Goal: Task Accomplishment & Management: Use online tool/utility

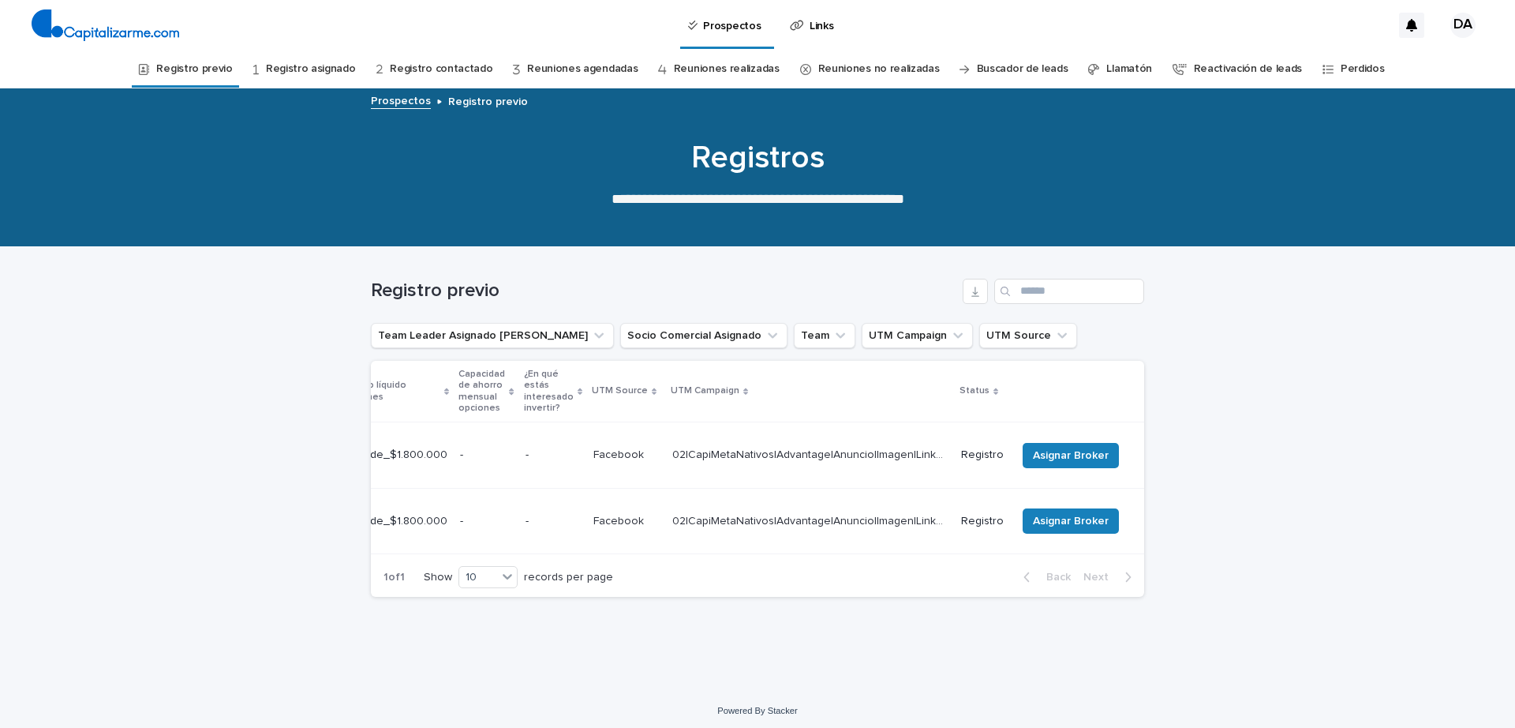
scroll to position [0, 508]
click at [1073, 513] on span "Asignar Broker" at bounding box center [1071, 521] width 76 height 16
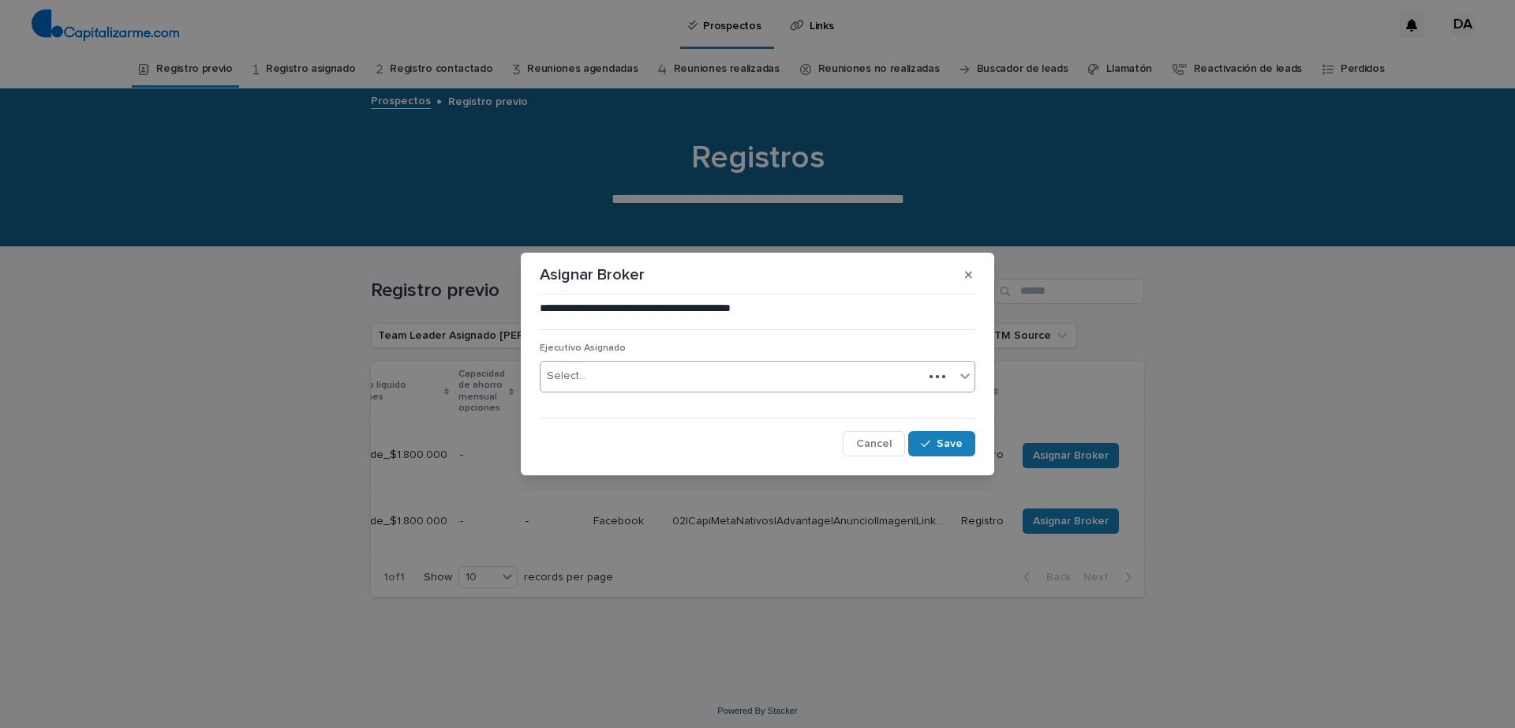
click at [751, 384] on div "Select..." at bounding box center [732, 376] width 383 height 26
type input "****"
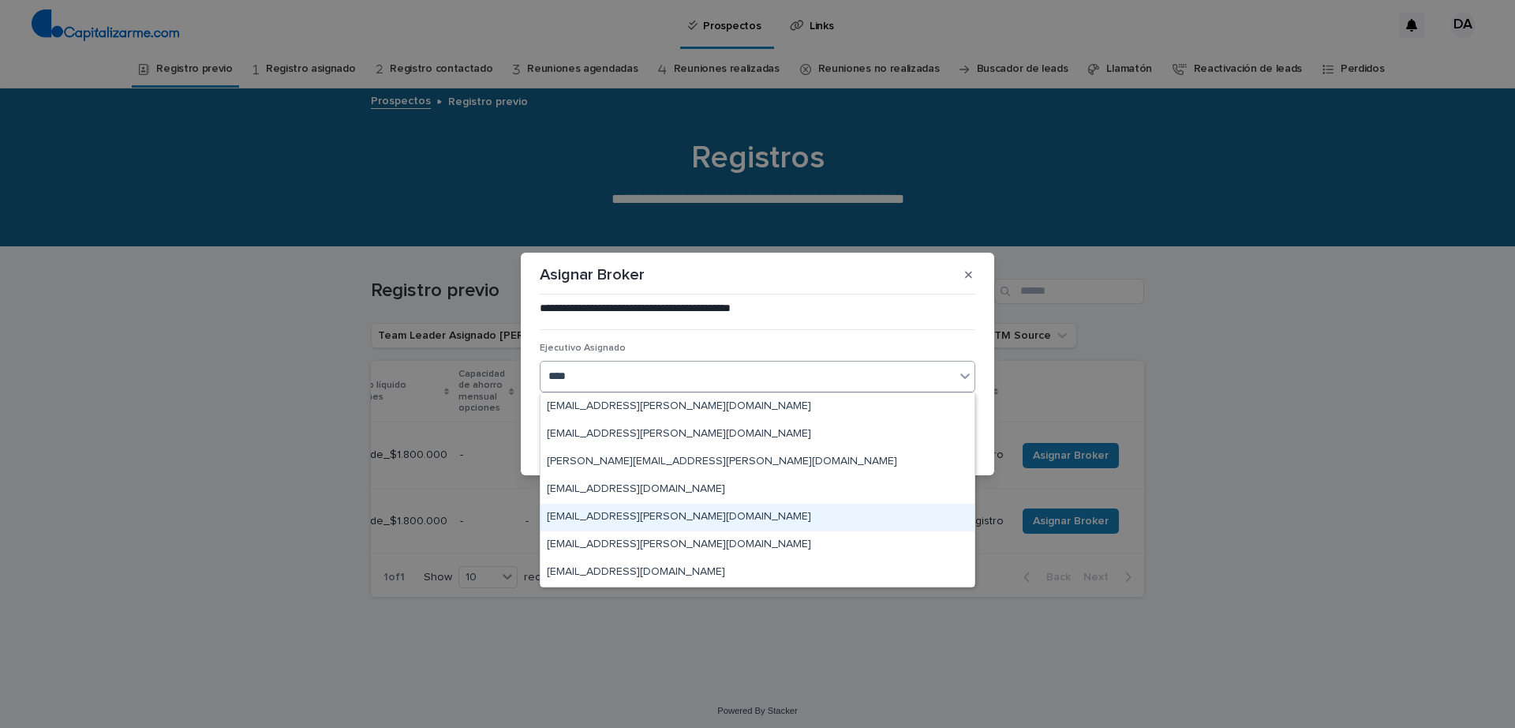
click at [732, 522] on div "[EMAIL_ADDRESS][PERSON_NAME][DOMAIN_NAME]" at bounding box center [758, 518] width 434 height 28
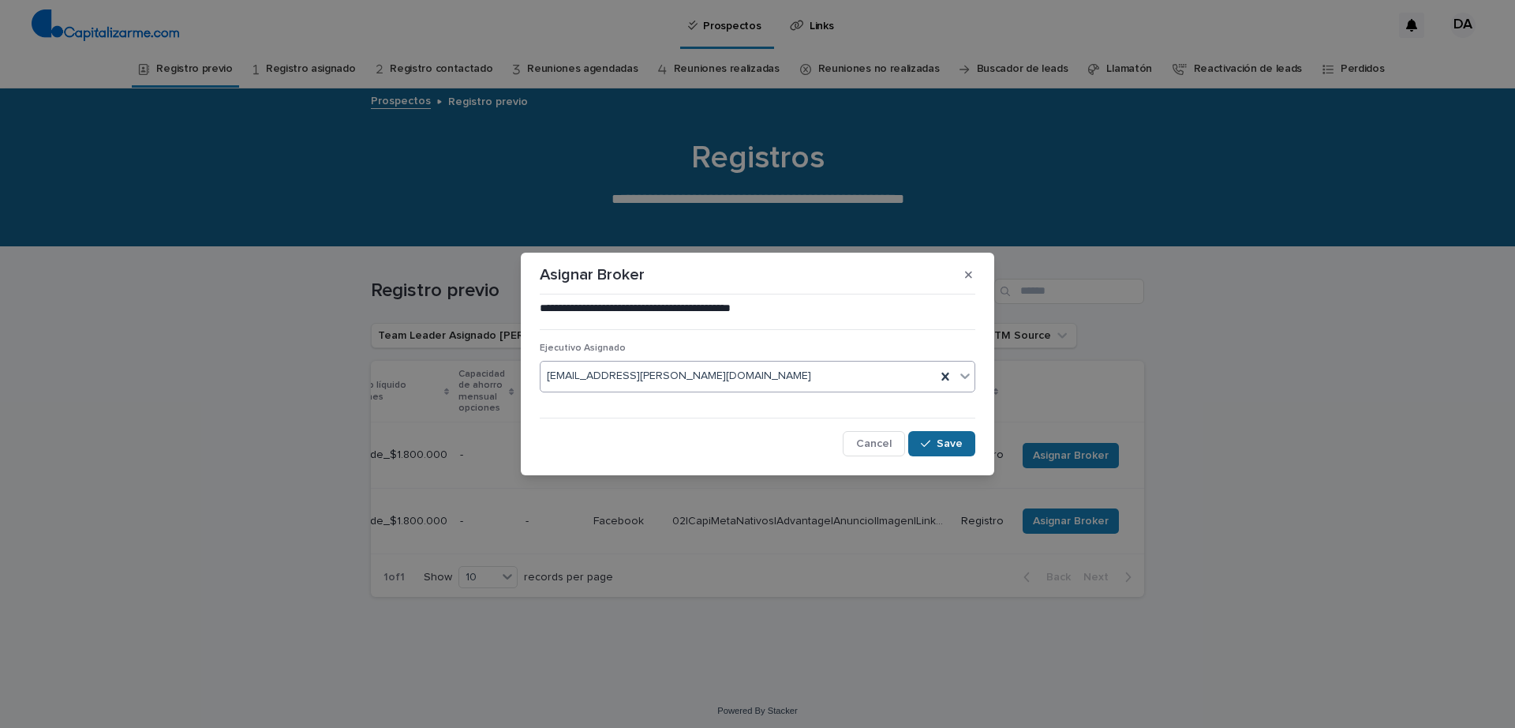
click at [961, 443] on span "Save" at bounding box center [950, 443] width 26 height 11
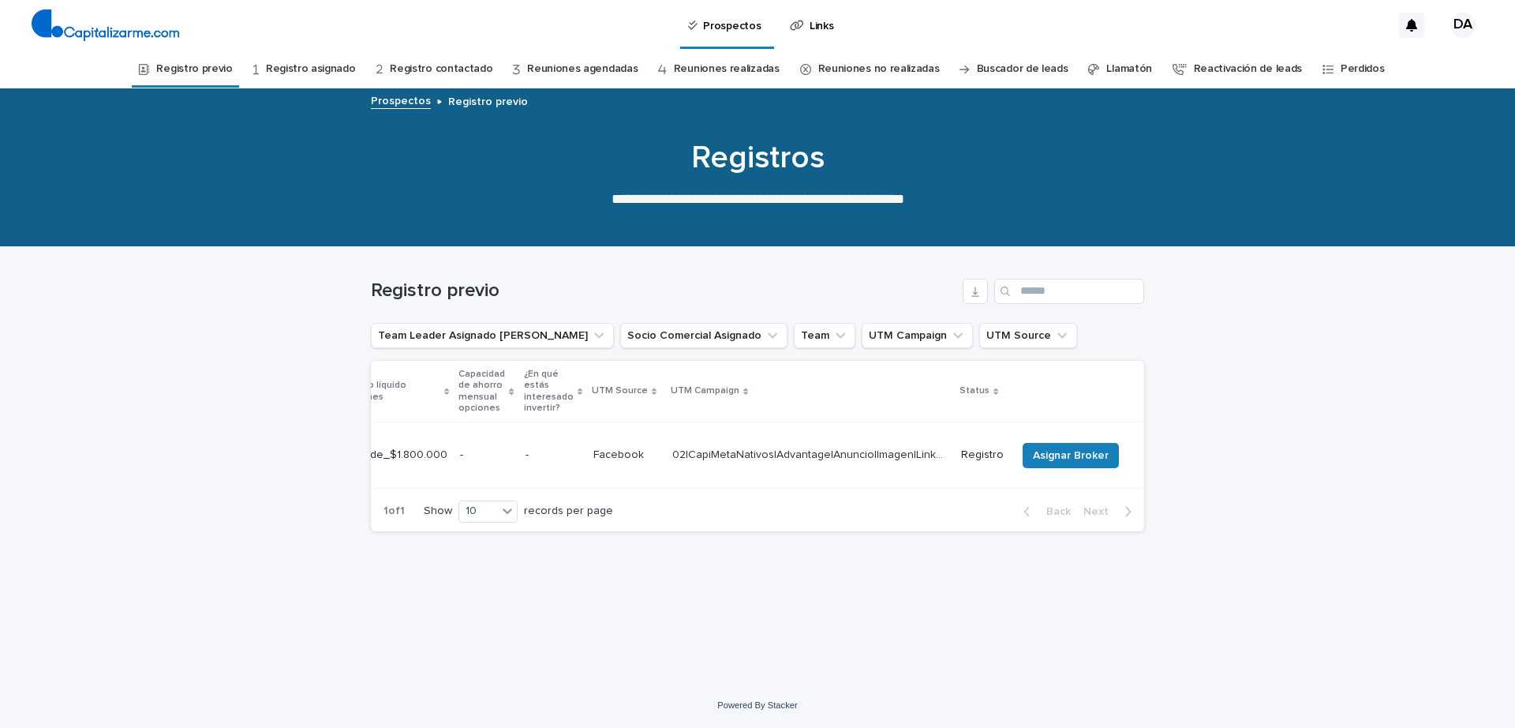
scroll to position [0, 481]
click at [1093, 448] on span "Asignar Broker" at bounding box center [1073, 456] width 76 height 16
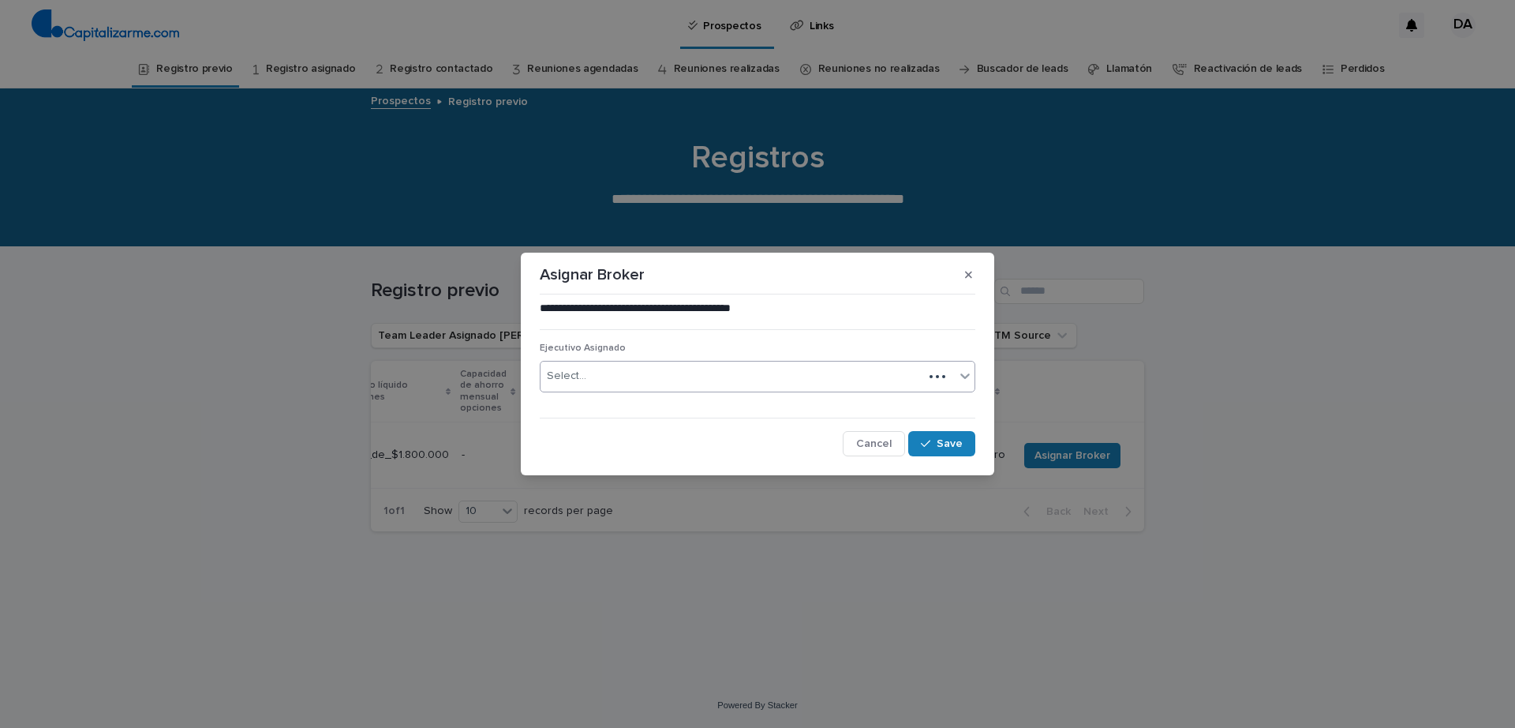
click at [761, 376] on div "Select..." at bounding box center [732, 376] width 383 height 26
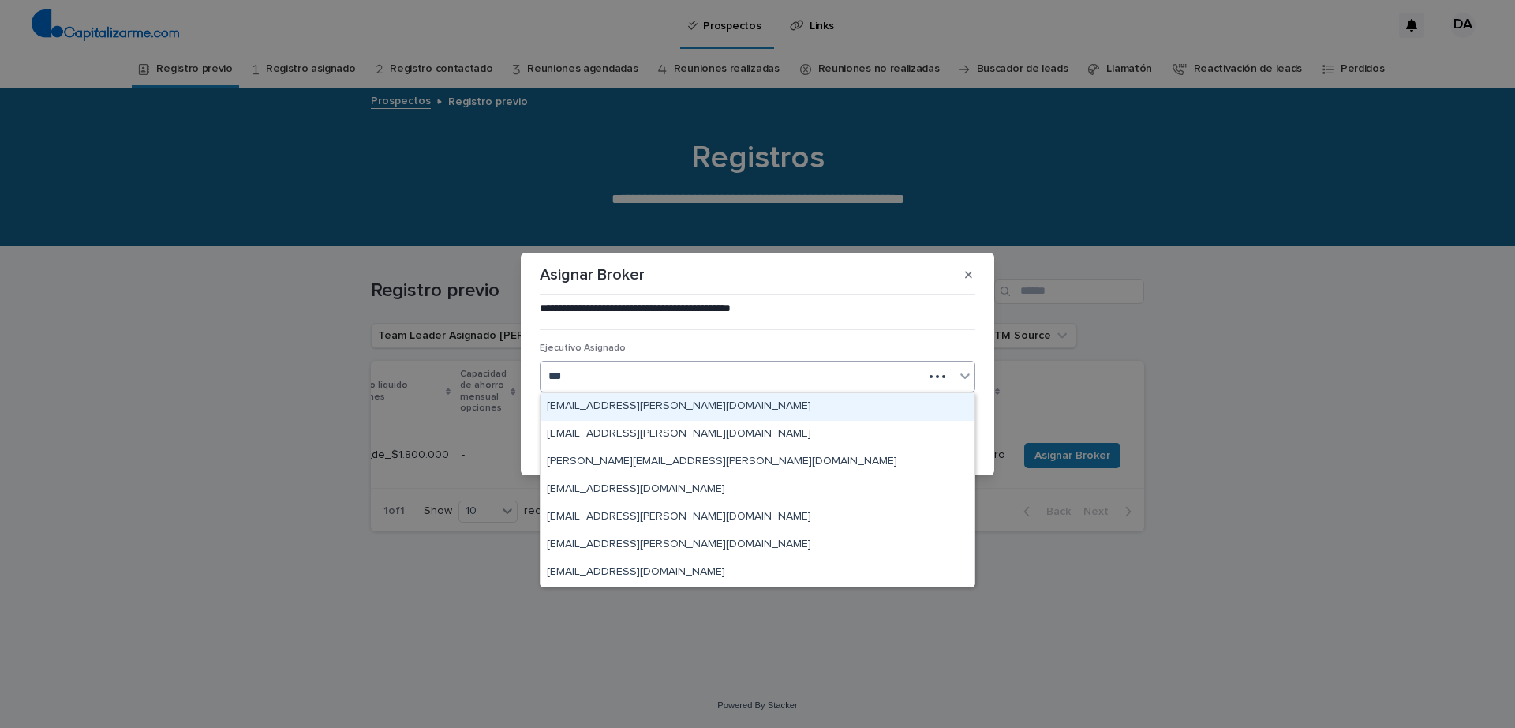
type input "****"
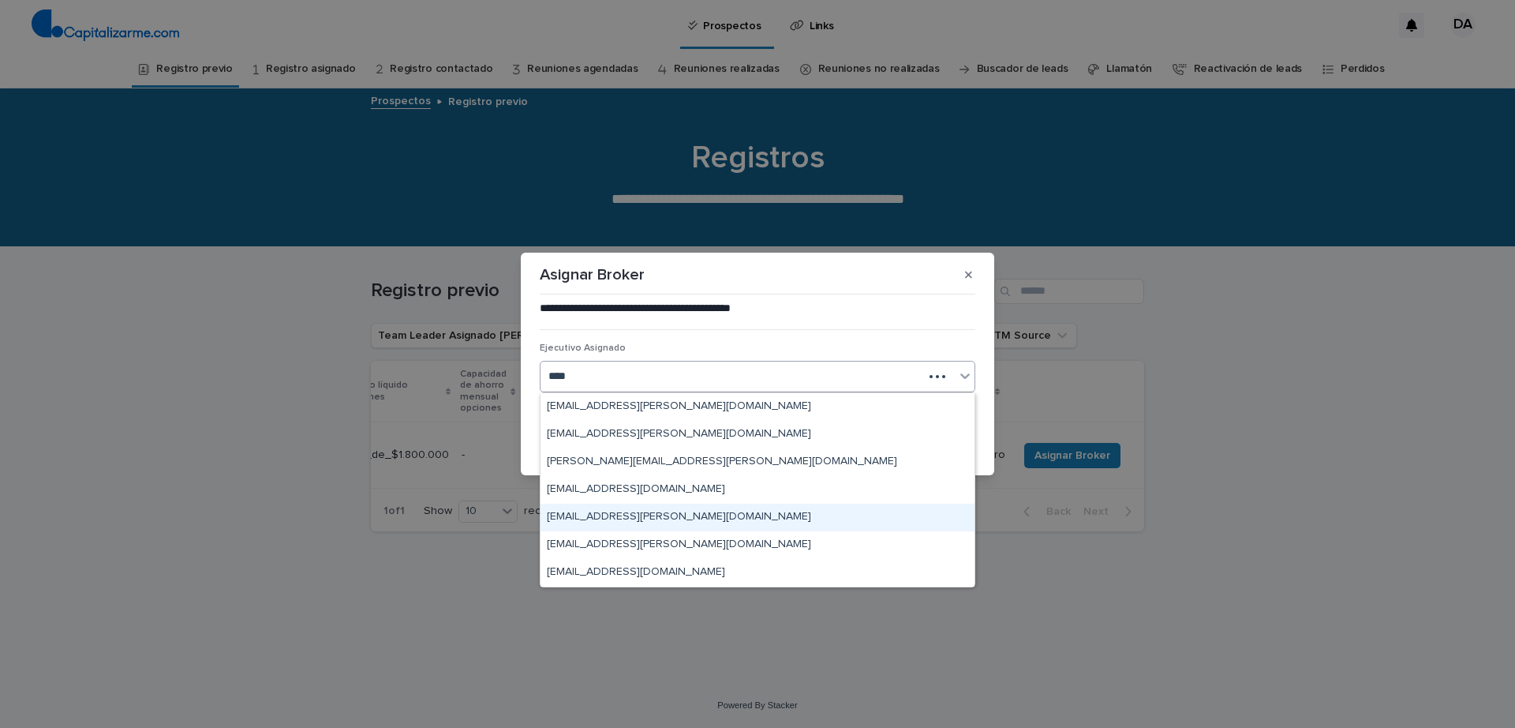
click at [833, 518] on div "[EMAIL_ADDRESS][PERSON_NAME][DOMAIN_NAME]" at bounding box center [758, 518] width 434 height 28
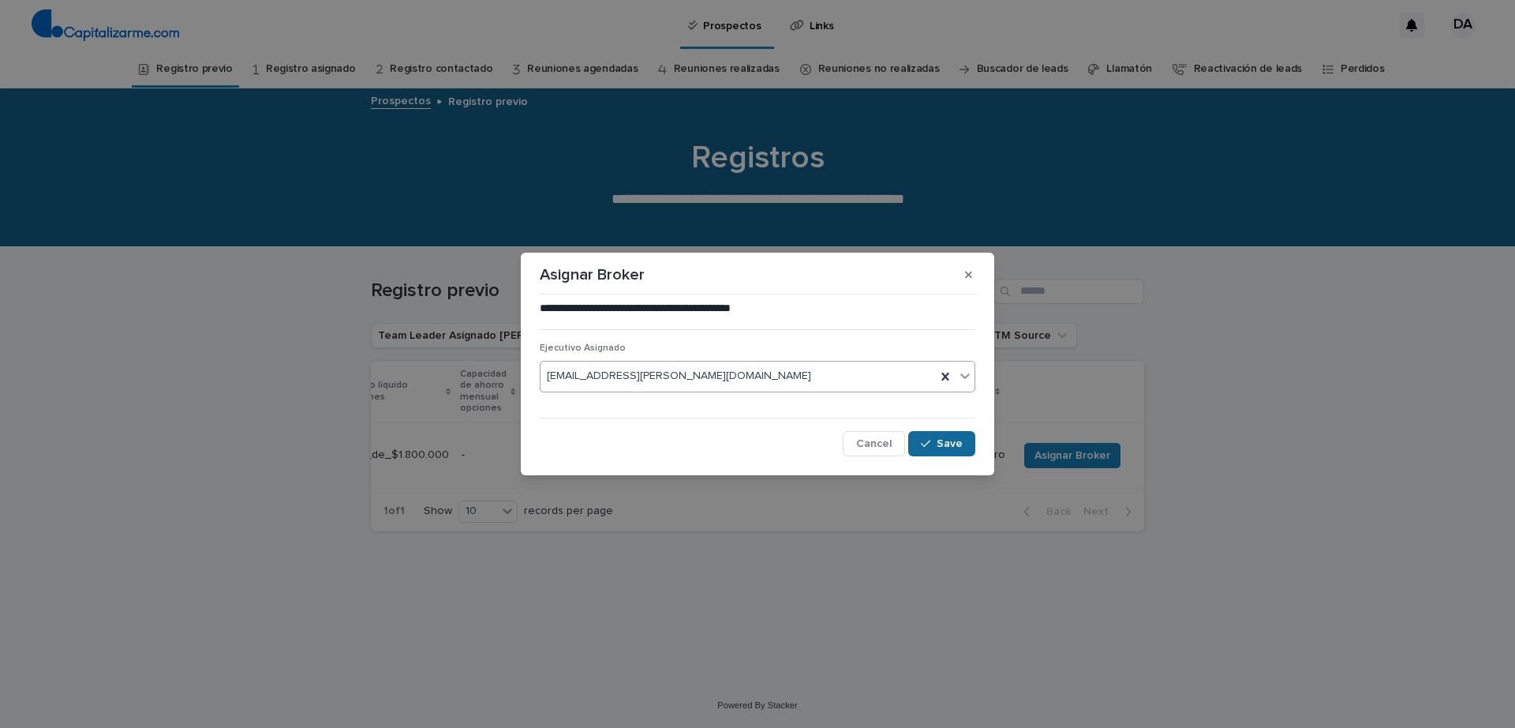
click at [955, 445] on span "Save" at bounding box center [950, 443] width 26 height 11
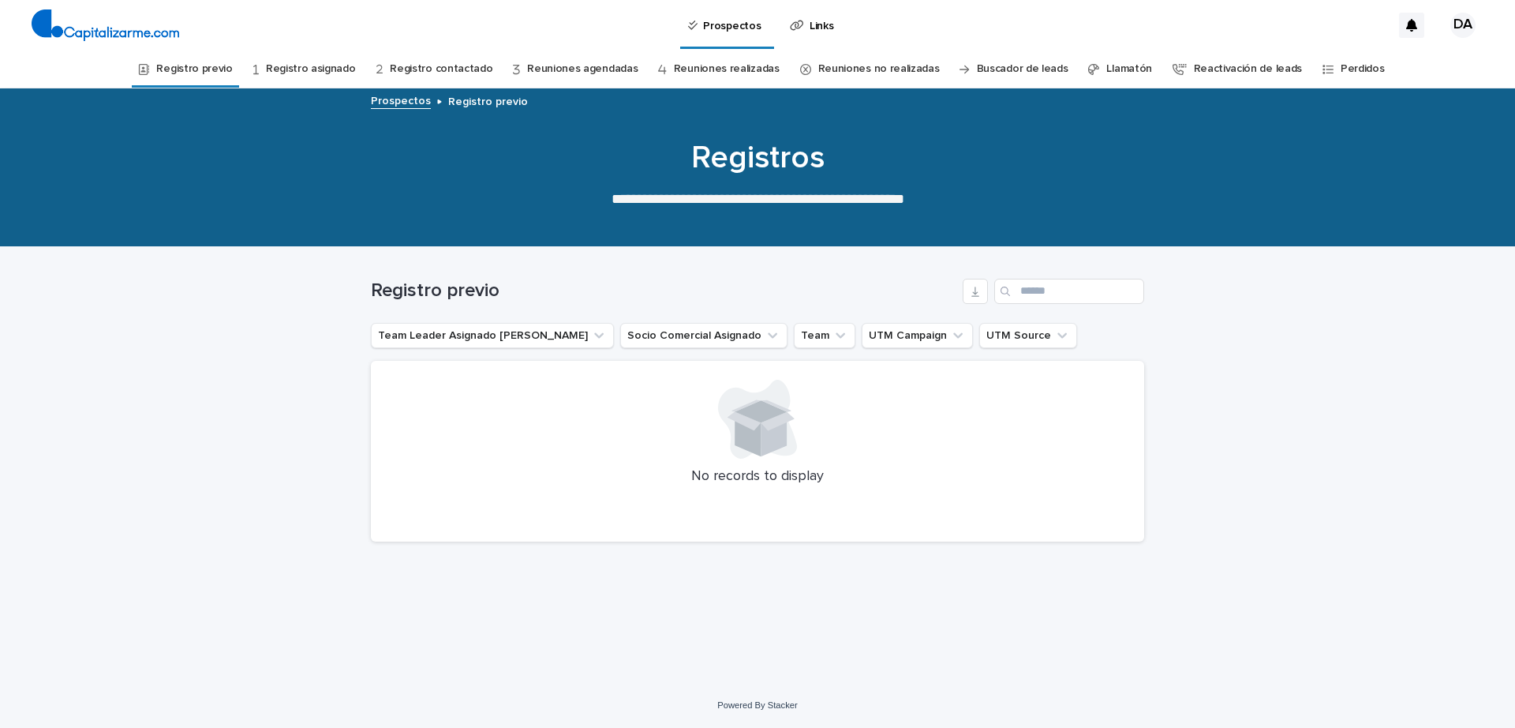
click at [788, 279] on div "Registro previo" at bounding box center [758, 291] width 774 height 25
